Goal: Navigation & Orientation: Understand site structure

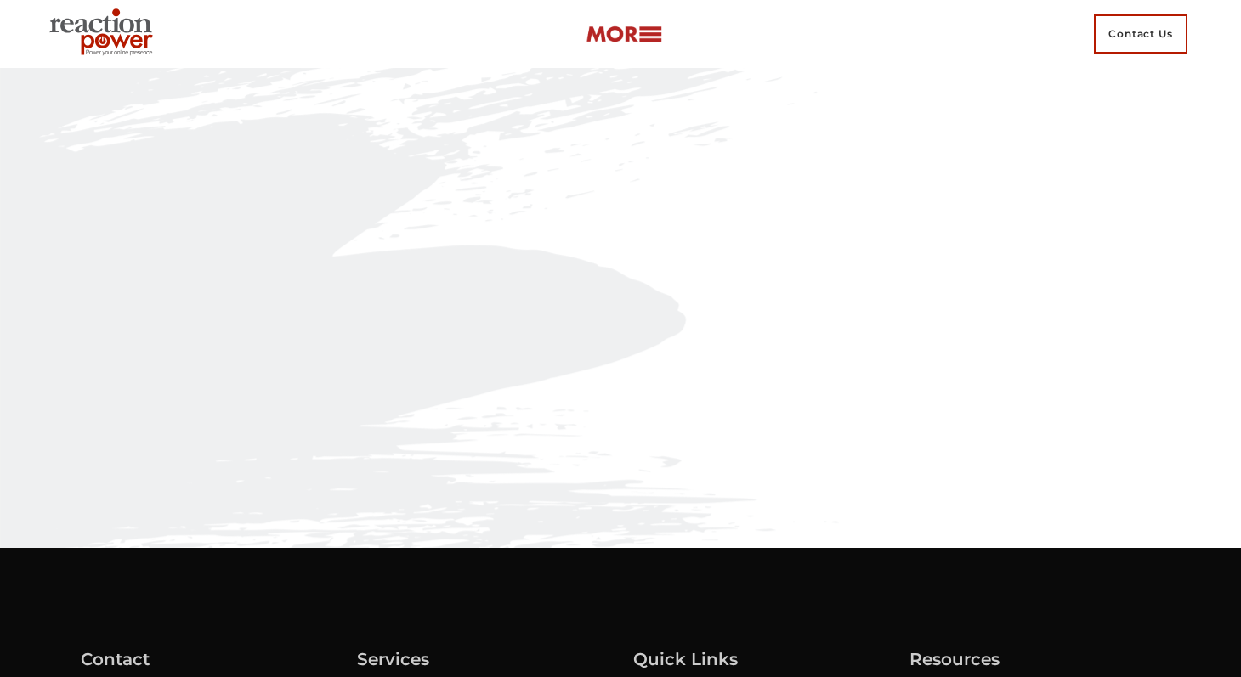
scroll to position [286, 0]
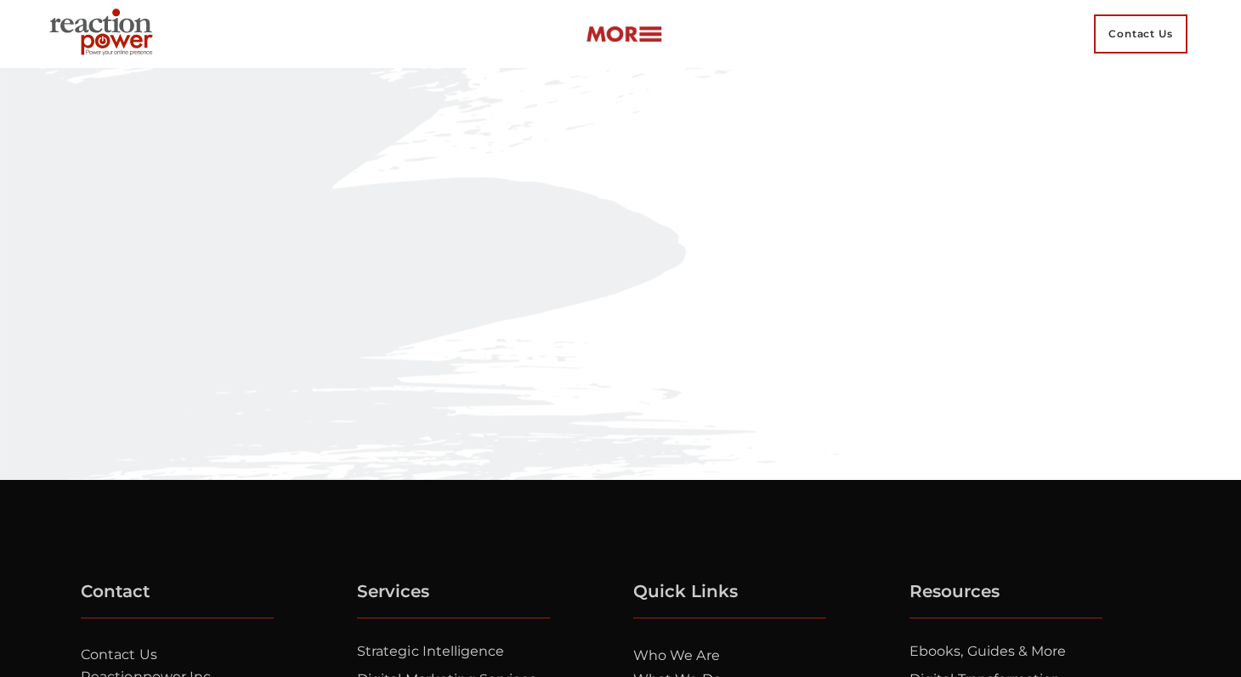
click at [113, 39] on img at bounding box center [104, 33] width 123 height 61
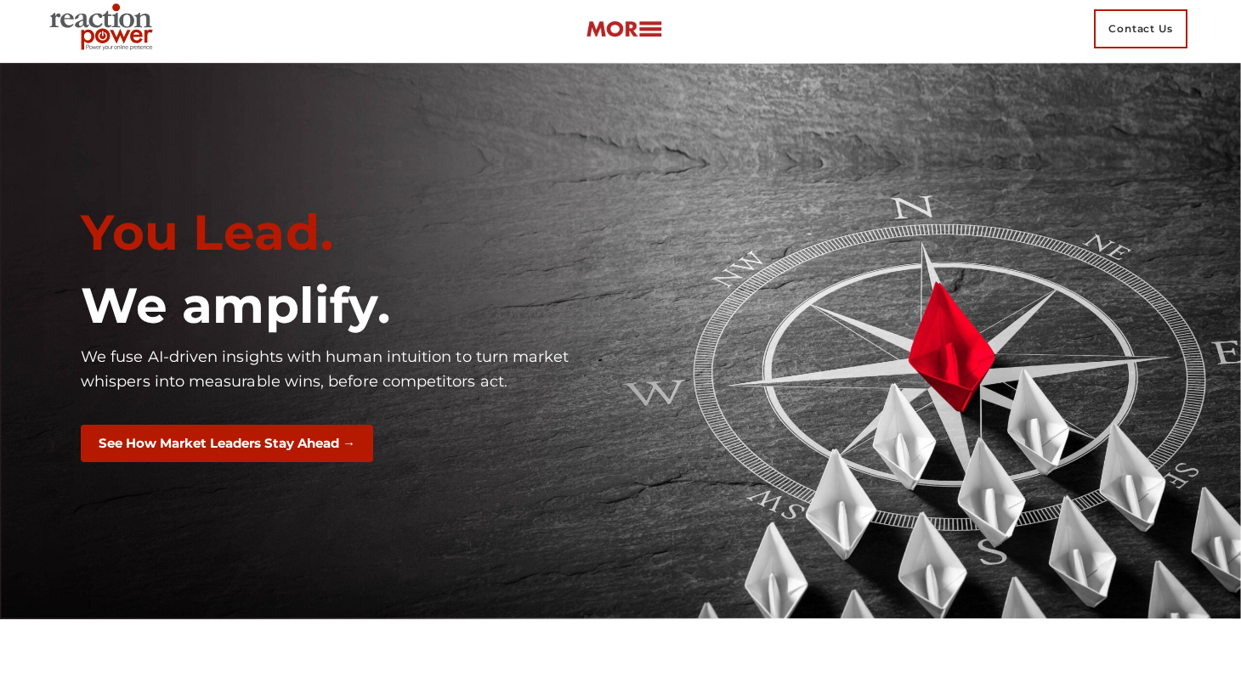
scroll to position [7, 0]
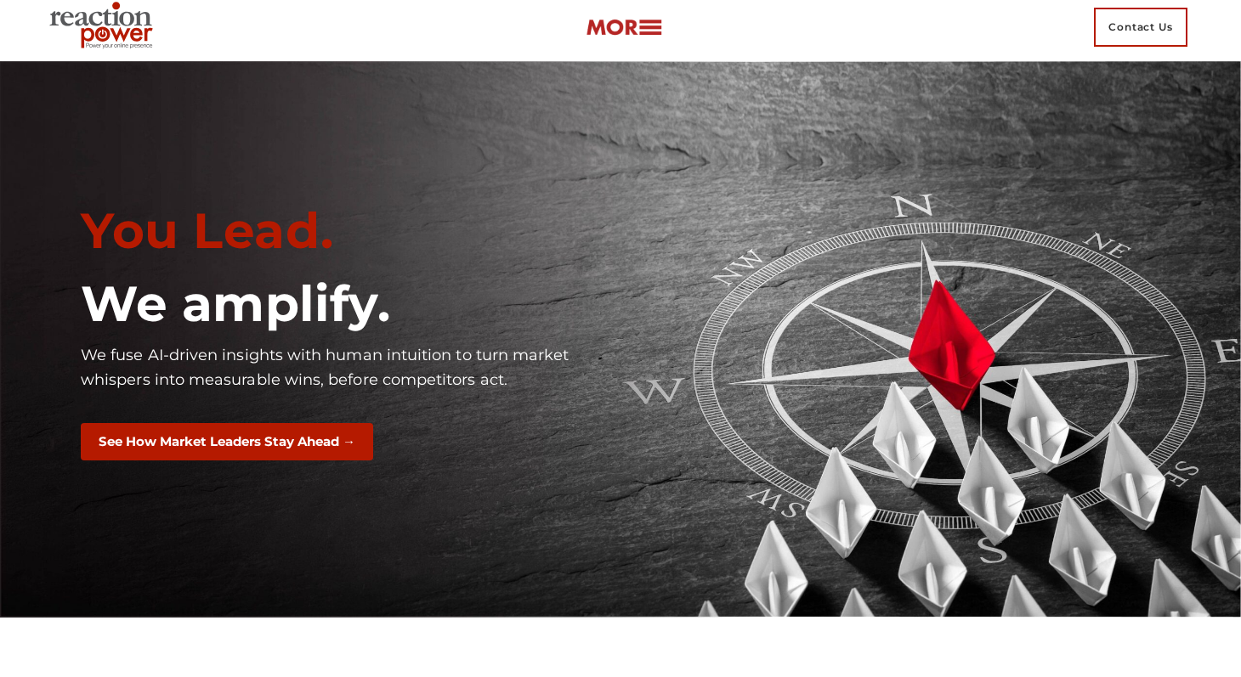
click at [641, 22] on img at bounding box center [624, 28] width 77 height 20
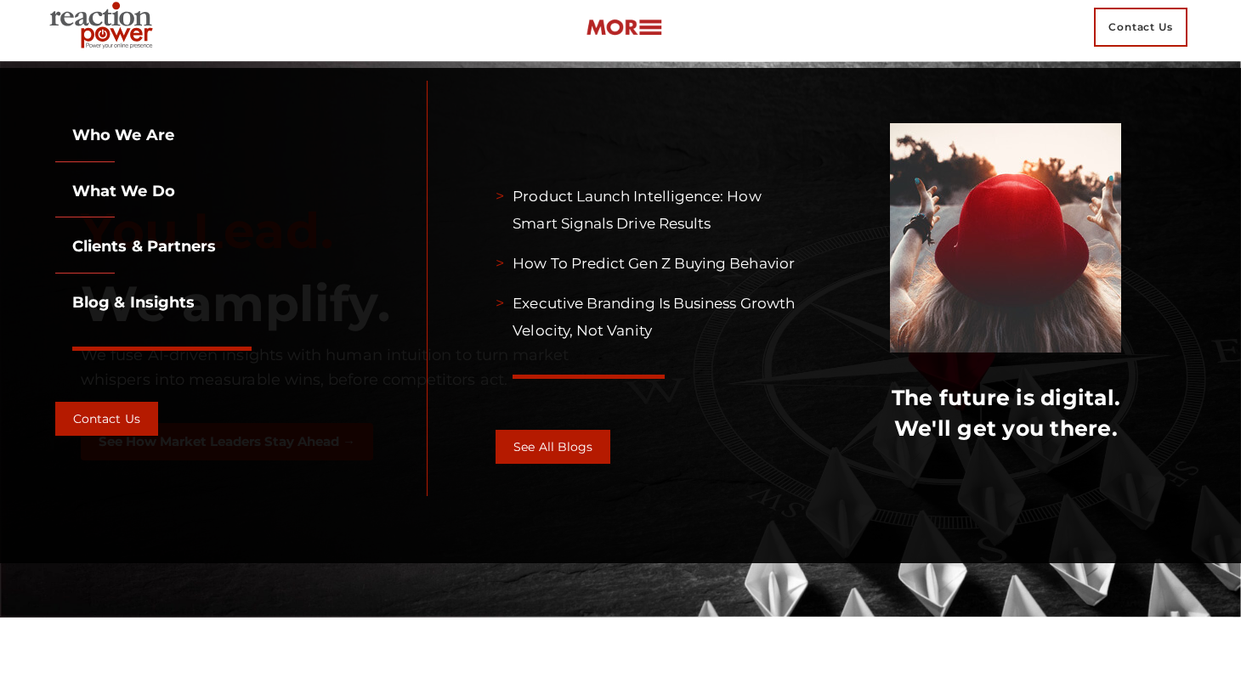
click at [127, 196] on link "What we do" at bounding box center [115, 191] width 120 height 19
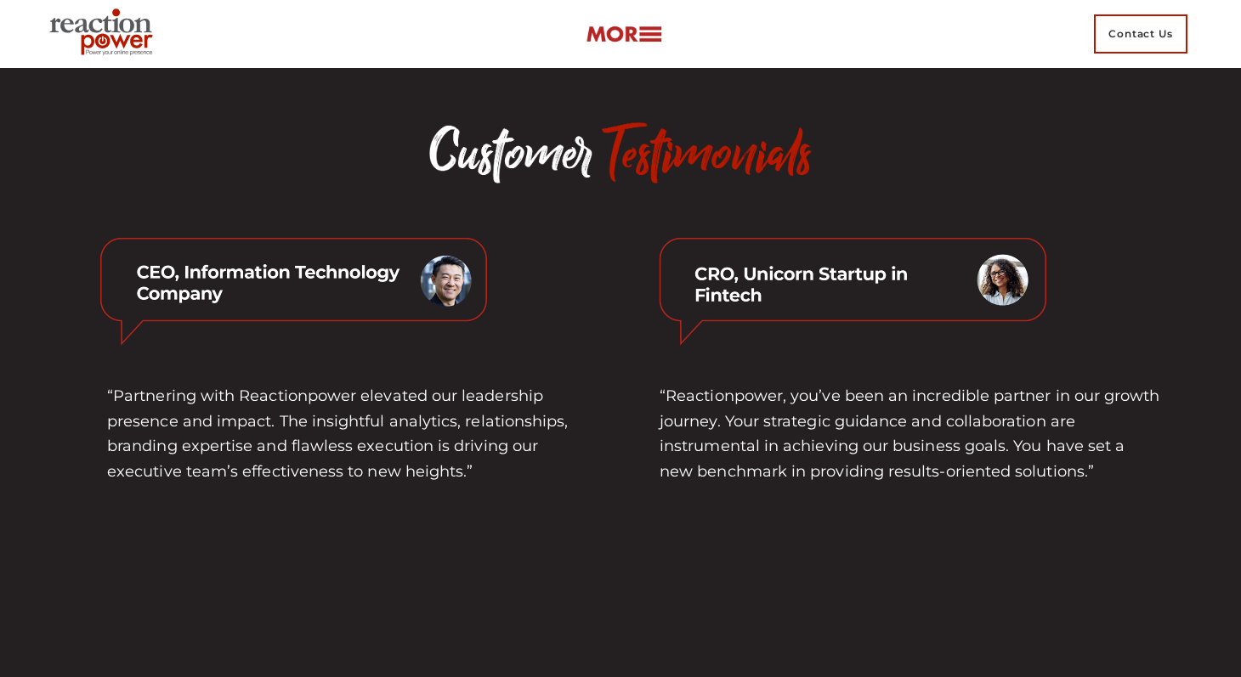
scroll to position [4614, 0]
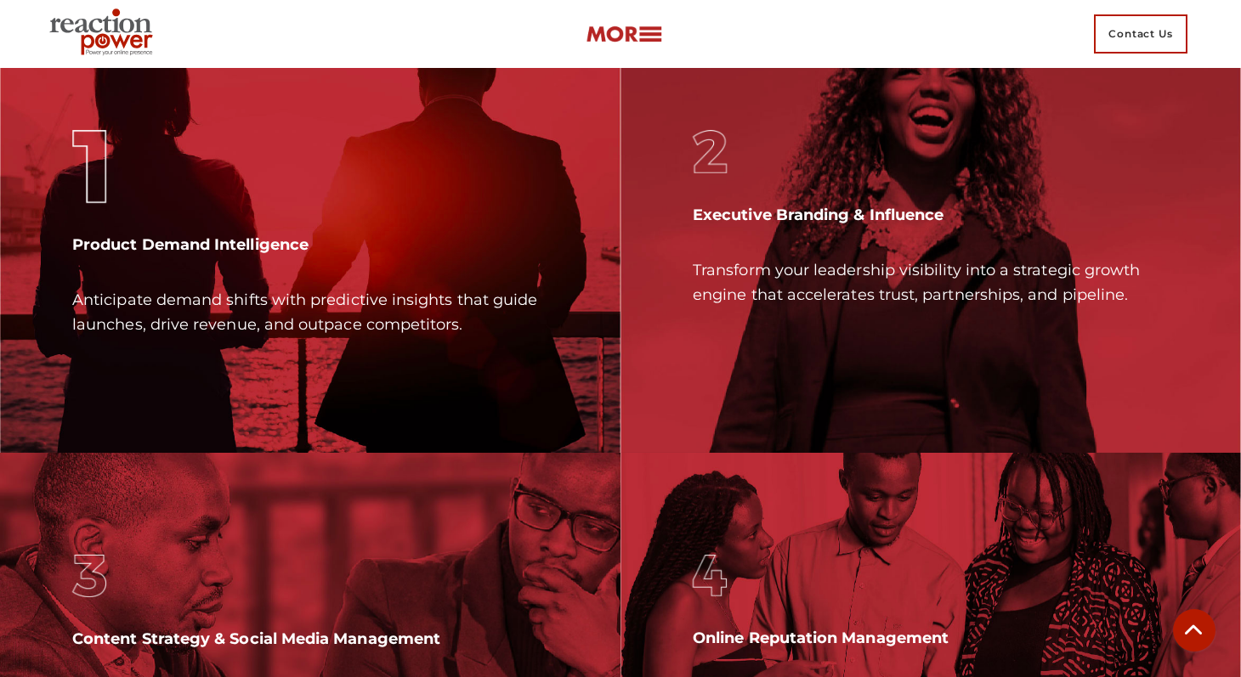
click at [655, 25] on img at bounding box center [624, 35] width 77 height 20
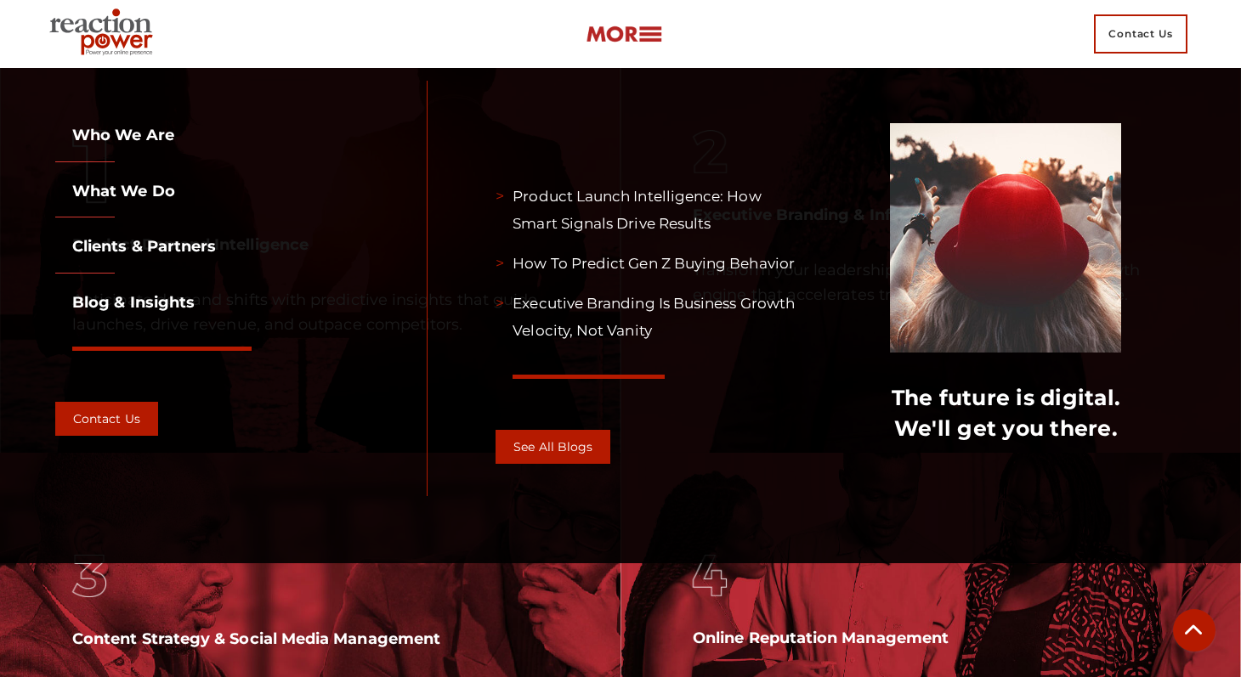
click at [118, 131] on link "Who we are" at bounding box center [114, 135] width 119 height 19
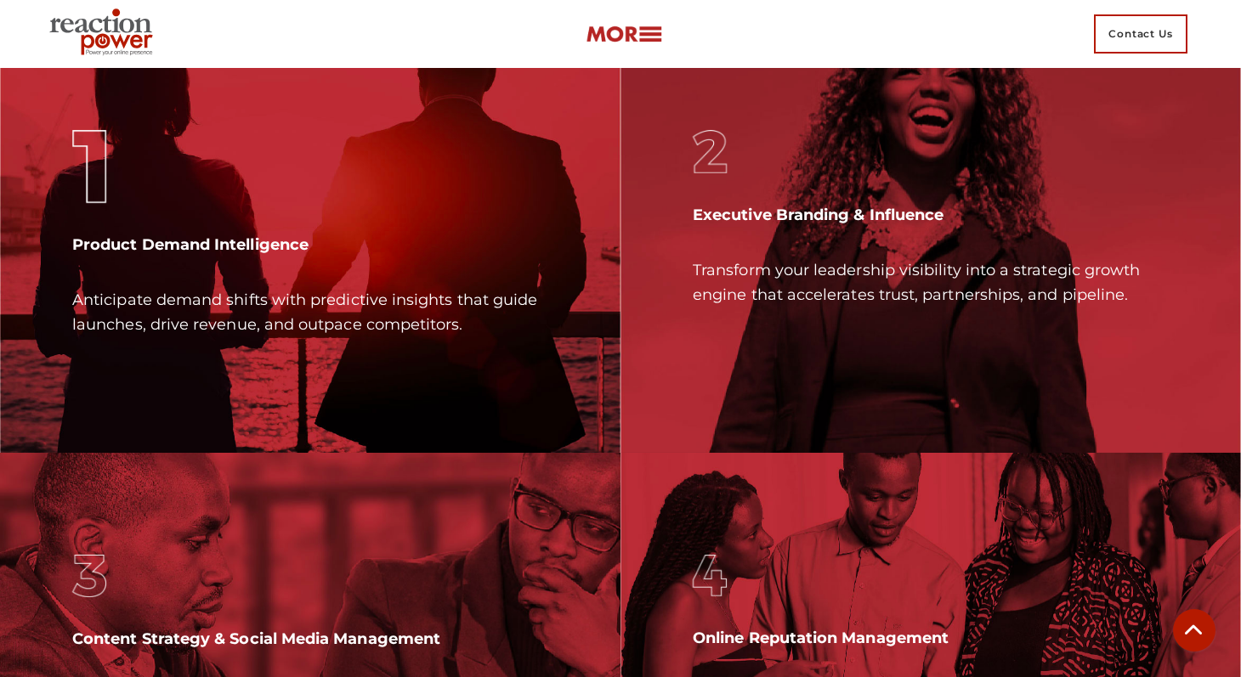
click at [647, 30] on img at bounding box center [624, 35] width 77 height 20
click at [0, 0] on div "Recent Posts Product Launch Intelligence: How Smart Signals Drive Results How t…" at bounding box center [0, 0] width 0 height 0
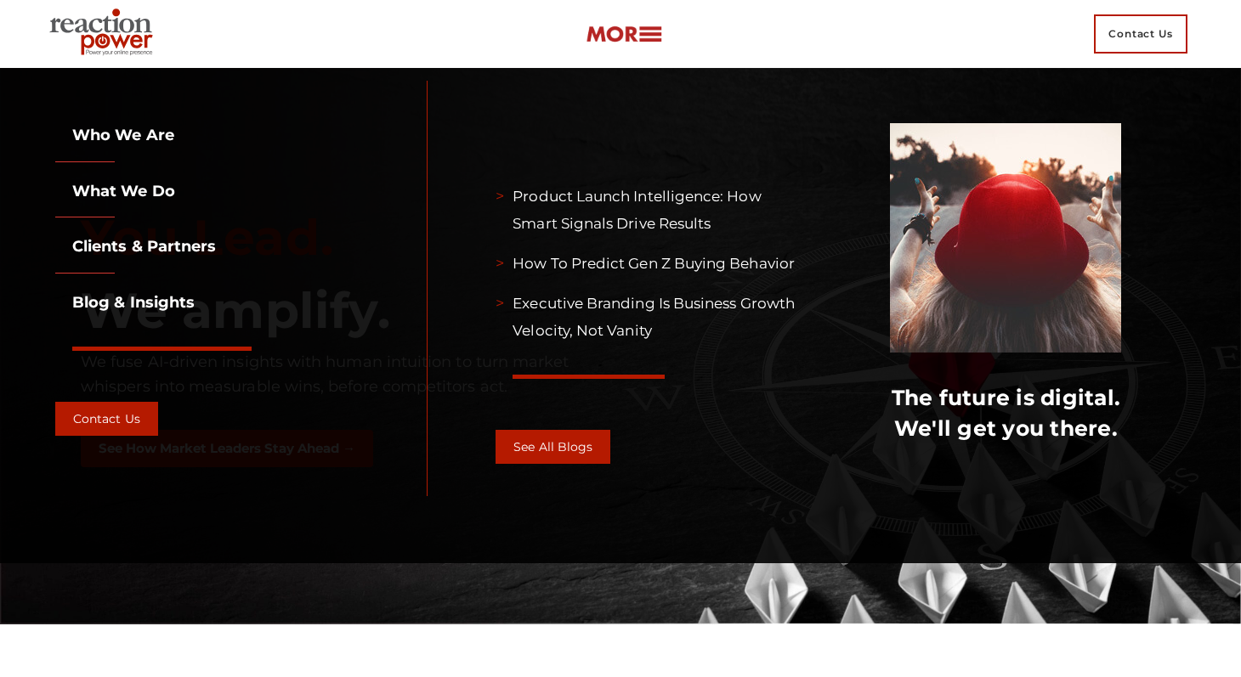
click at [133, 132] on link "Who we are" at bounding box center [114, 135] width 119 height 19
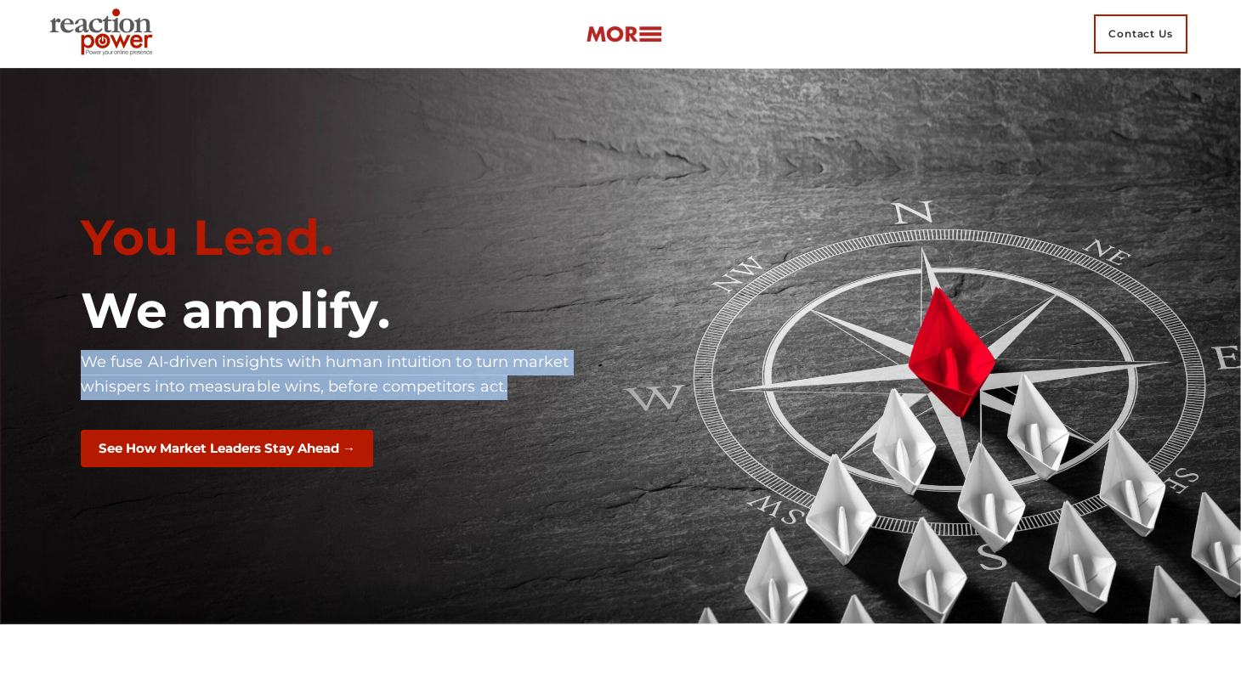
drag, startPoint x: 84, startPoint y: 360, endPoint x: 541, endPoint y: 393, distance: 458.5
click at [541, 393] on p "We fuse AI-driven insights with human intuition to turn market whispers into me…" at bounding box center [344, 375] width 527 height 50
copy p "We fuse AI-driven insights with human intuition to turn market whispers into me…"
